Goal: Task Accomplishment & Management: Manage account settings

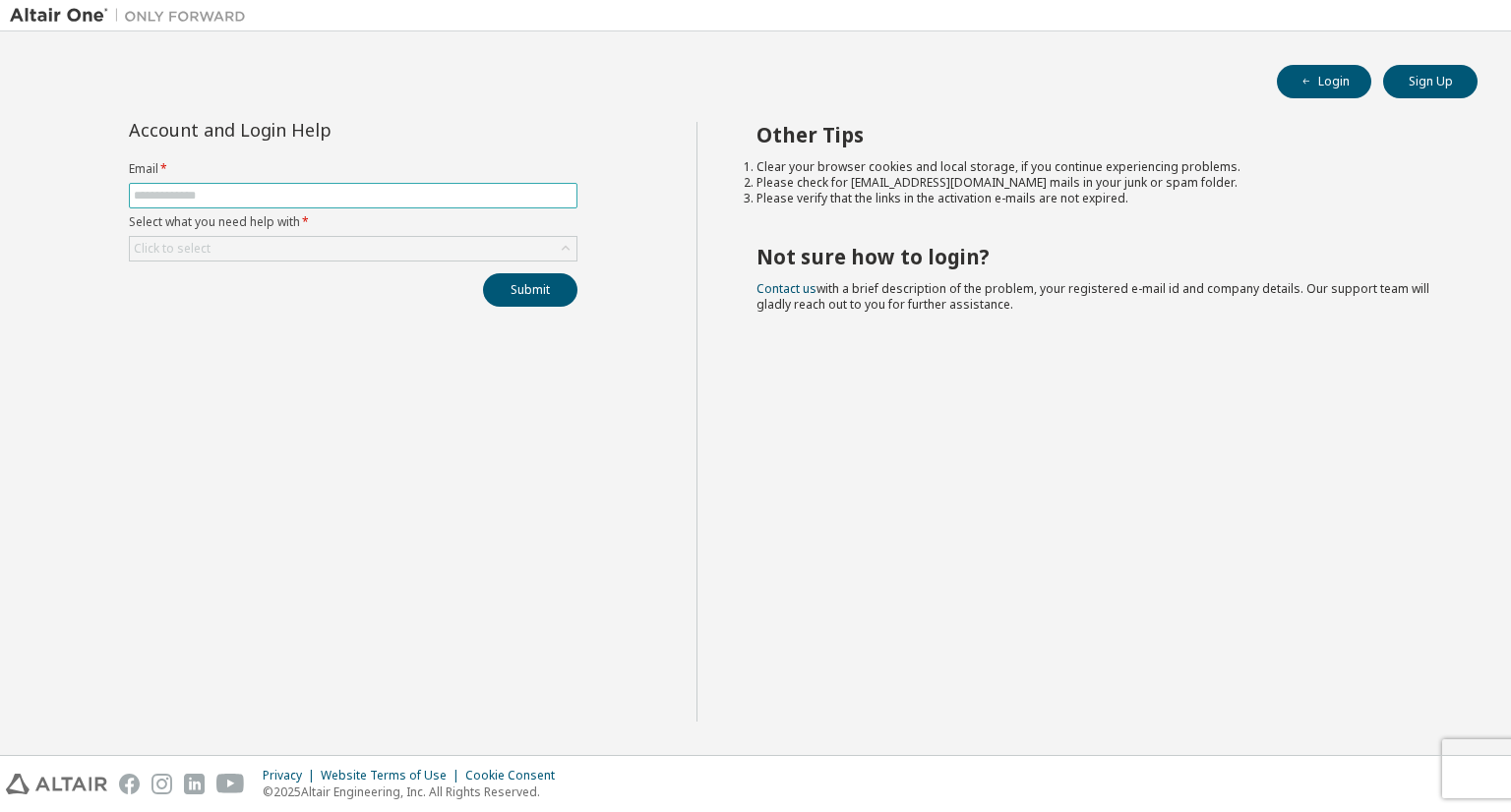
click at [246, 190] on input "text" at bounding box center [353, 196] width 439 height 16
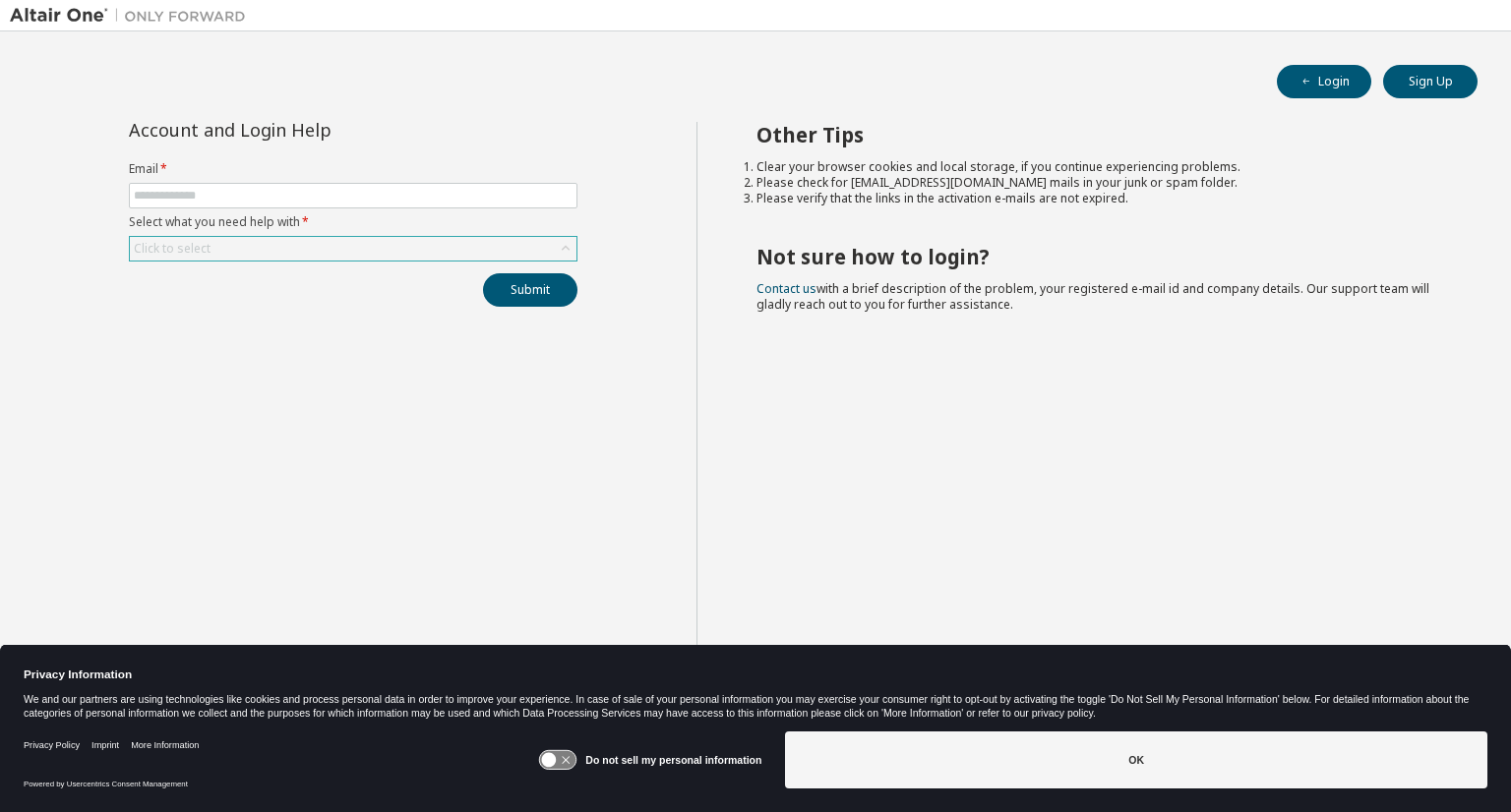
click at [295, 244] on div "Click to select" at bounding box center [353, 249] width 447 height 24
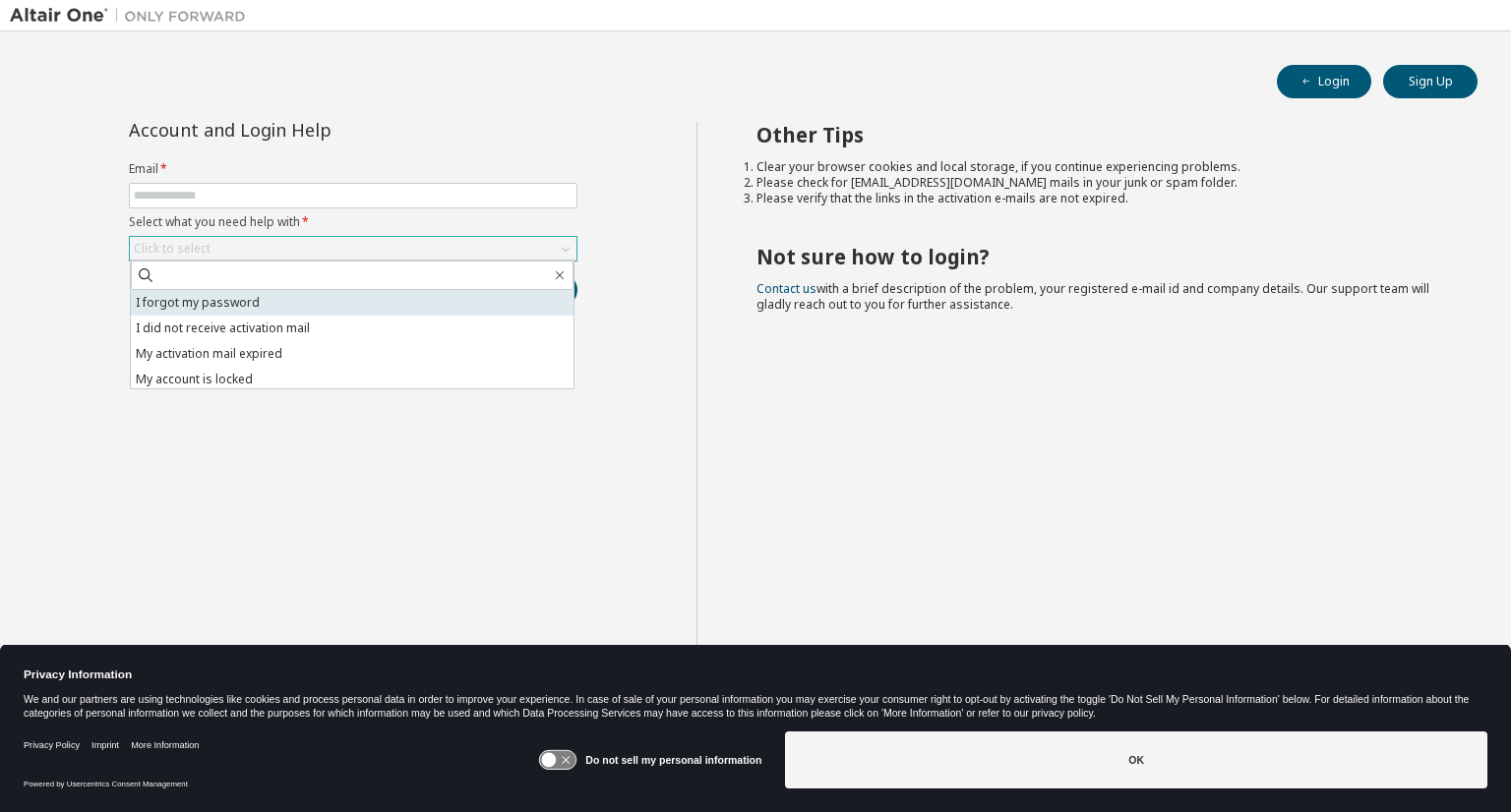
click at [201, 311] on li "I forgot my password" at bounding box center [352, 303] width 443 height 26
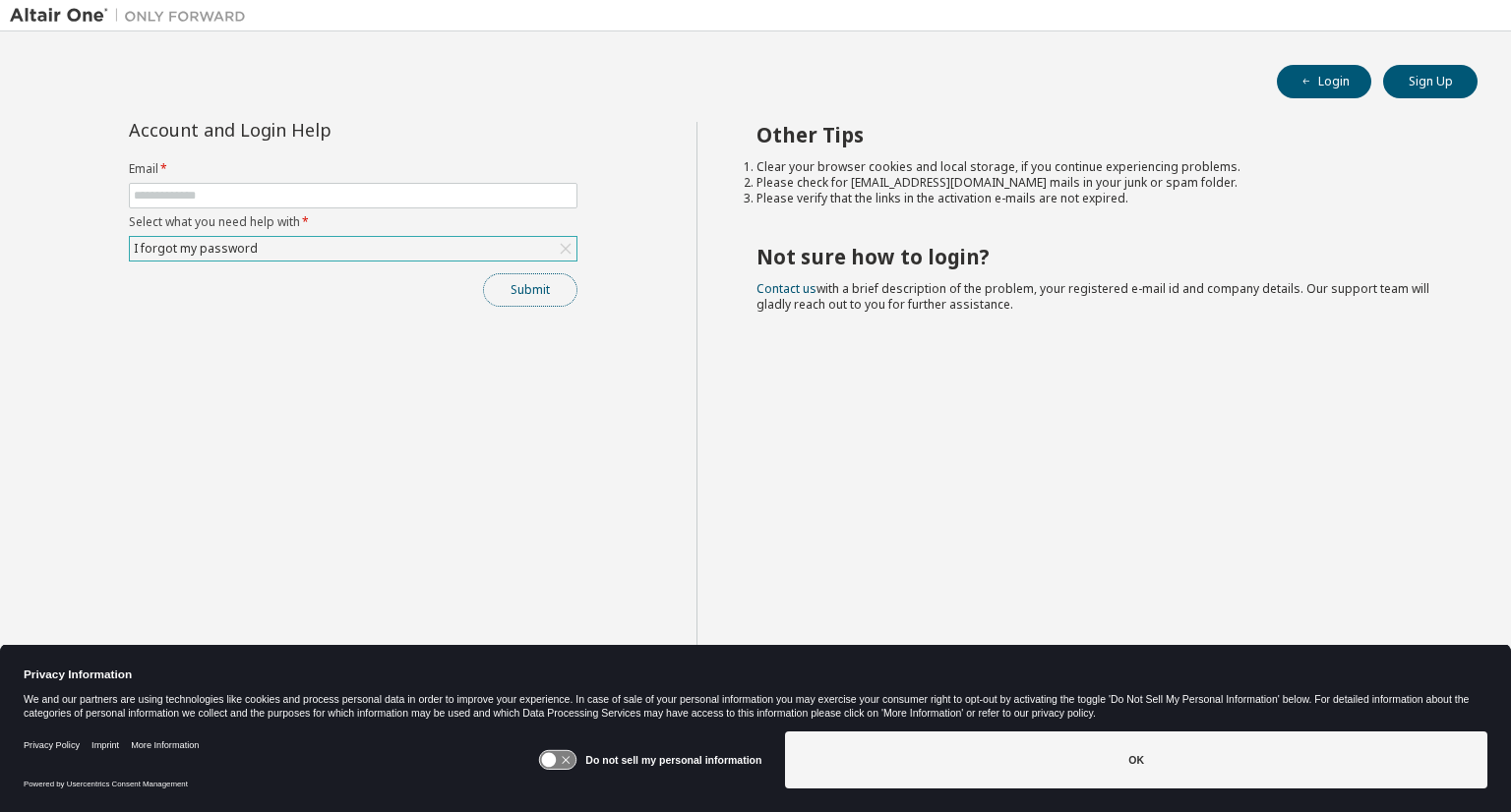
click at [519, 288] on button "Submit" at bounding box center [530, 290] width 94 height 34
click at [303, 195] on input "text" at bounding box center [353, 196] width 439 height 16
type input "**********"
click at [520, 296] on button "Submit" at bounding box center [530, 290] width 94 height 34
click at [553, 296] on button "Submit" at bounding box center [530, 290] width 94 height 34
